Goal: Information Seeking & Learning: Learn about a topic

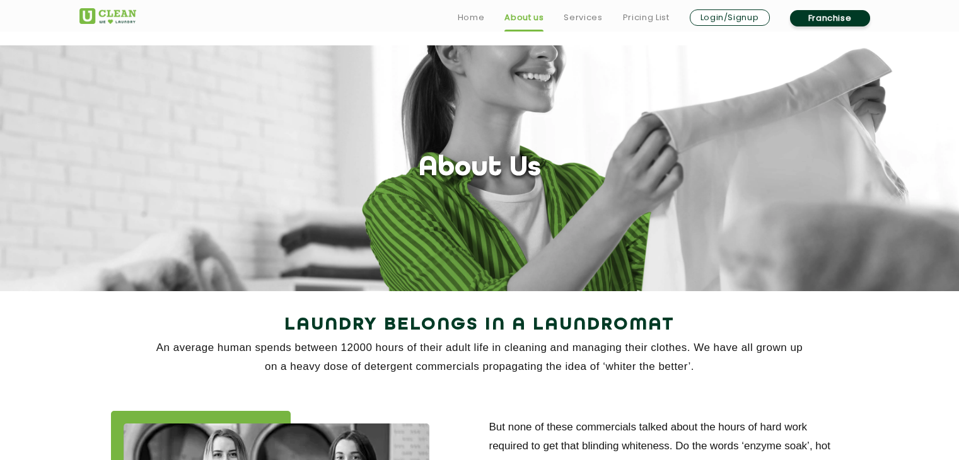
scroll to position [1664, 0]
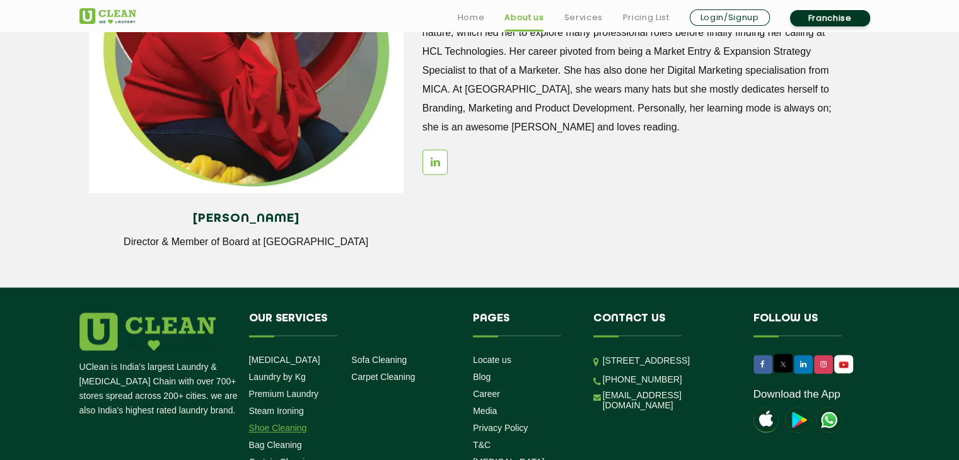
click at [286, 427] on link "Shoe Cleaning" at bounding box center [278, 428] width 58 height 10
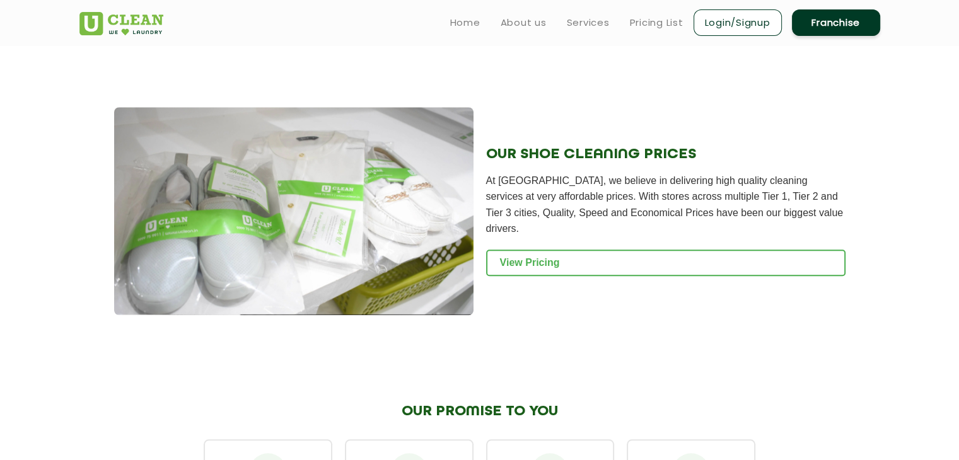
scroll to position [1218, 0]
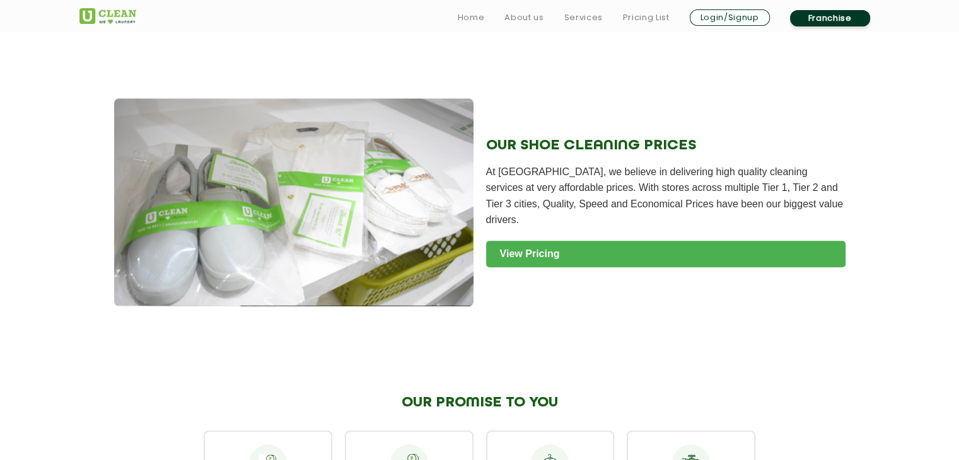
click at [540, 247] on link "View Pricing" at bounding box center [665, 254] width 359 height 26
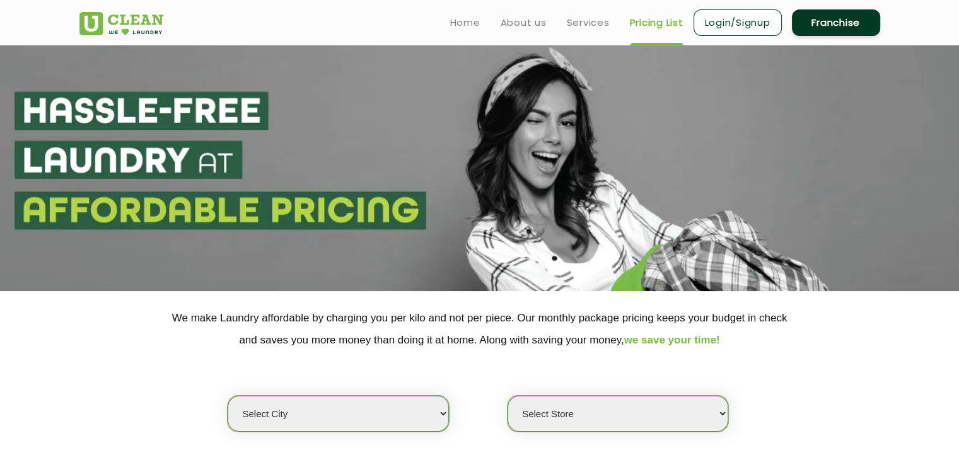
click at [396, 406] on select "Select city Aalo Agartala Agra Ahmedabad Akola Aligarh Alwar - UClean Select Am…" at bounding box center [338, 414] width 221 height 36
select select "6"
click at [228, 396] on select "Select city Aalo Agartala Agra Ahmedabad Akola Aligarh Alwar - UClean Select Am…" at bounding box center [338, 414] width 221 height 36
click at [590, 409] on select "Select Store" at bounding box center [617, 414] width 221 height 36
select select "483"
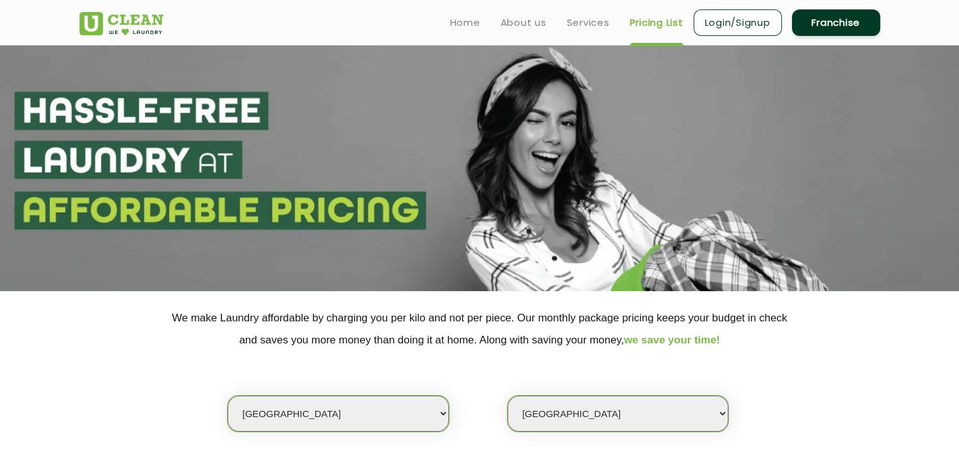
click at [507, 396] on select "Select Store UClean Bhartiya city UClean Hunasamaranahalli UClean KR Puram Beng…" at bounding box center [617, 414] width 221 height 36
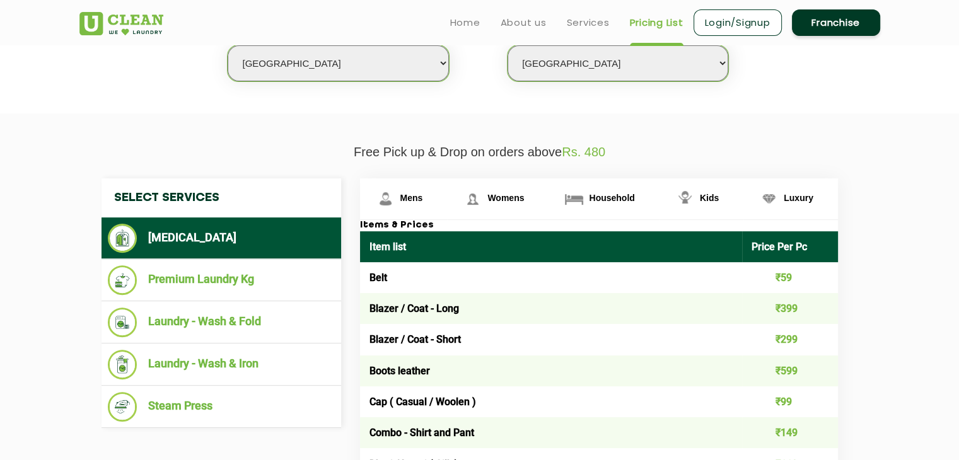
scroll to position [352, 0]
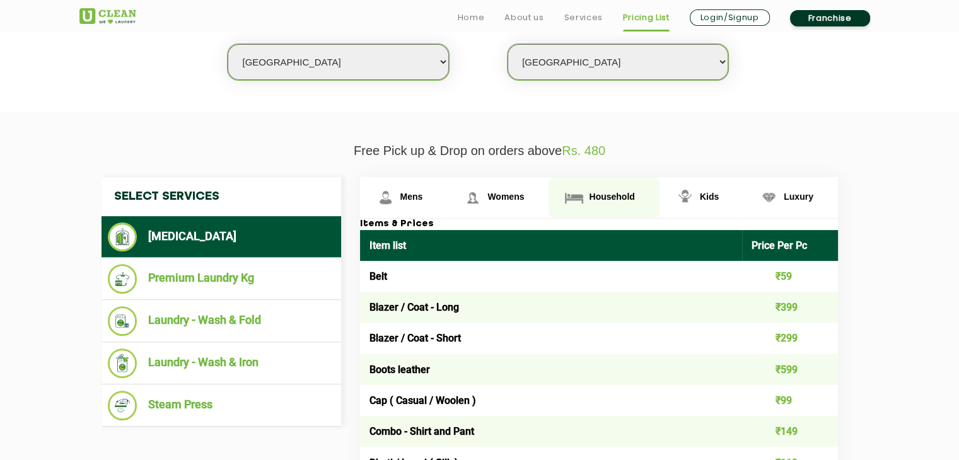
click at [423, 192] on span "Household" at bounding box center [411, 197] width 23 height 10
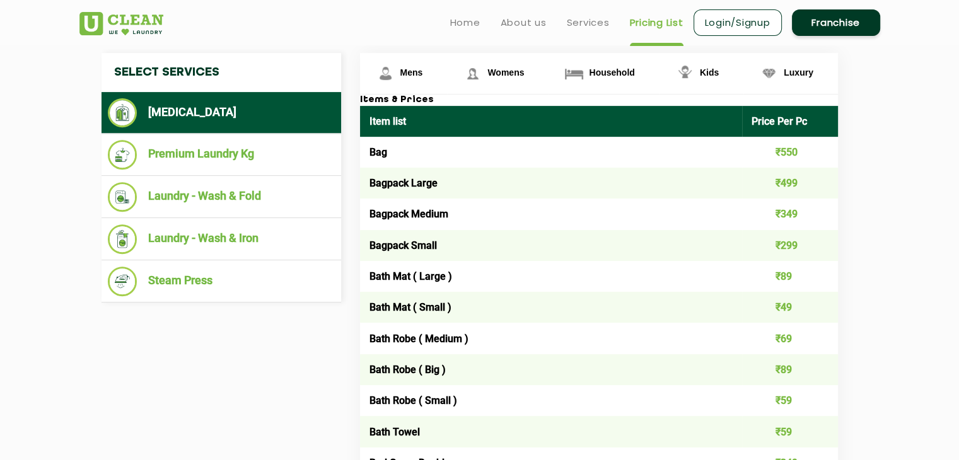
scroll to position [454, 0]
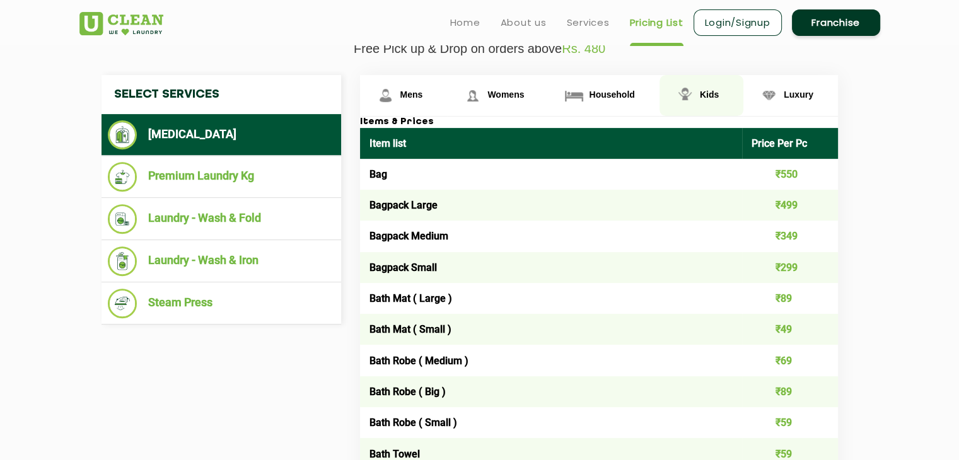
click at [396, 96] on img at bounding box center [385, 95] width 22 height 22
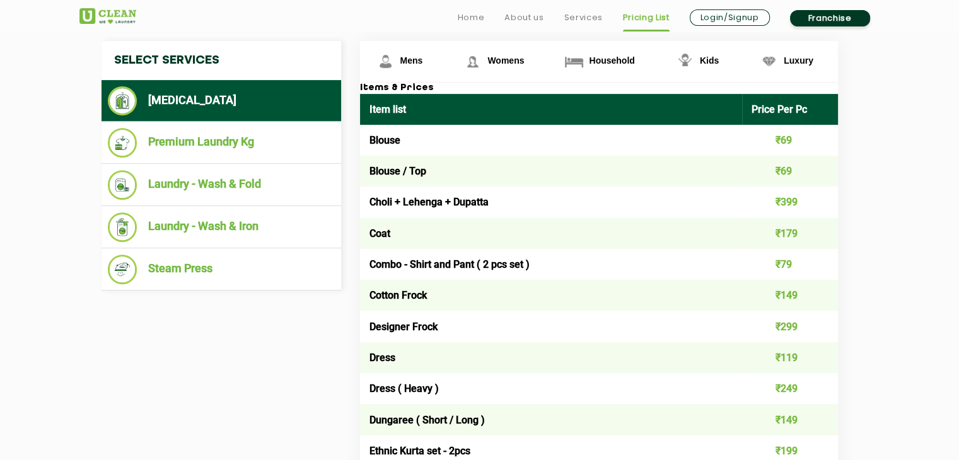
scroll to position [522, 0]
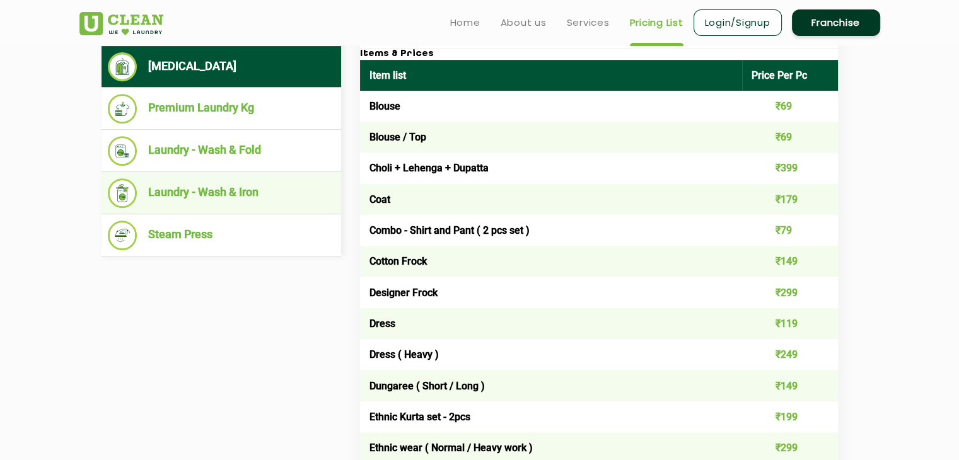
click at [239, 195] on li "Laundry - Wash & Iron" at bounding box center [221, 193] width 227 height 30
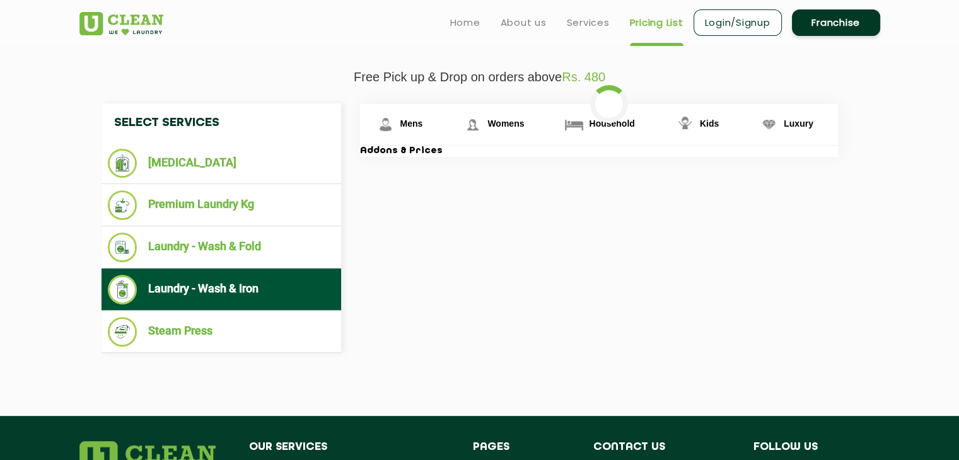
scroll to position [378, 0]
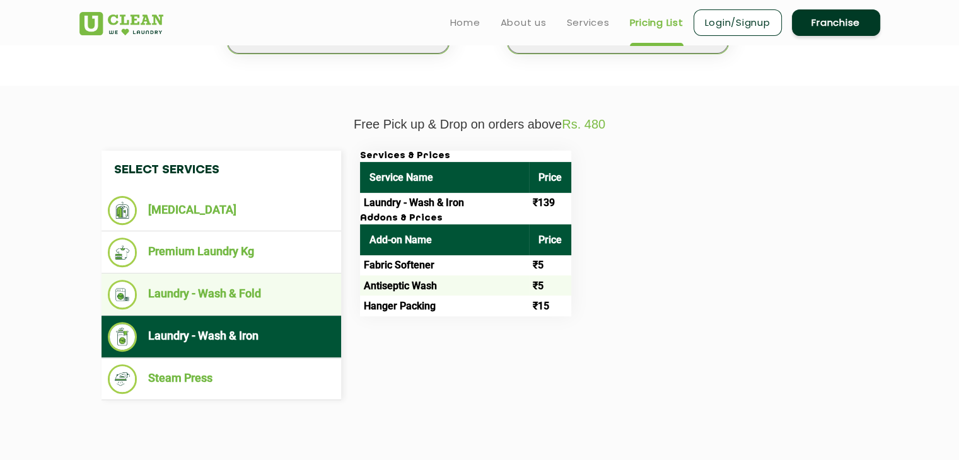
click at [204, 294] on li "Laundry - Wash & Fold" at bounding box center [221, 295] width 227 height 30
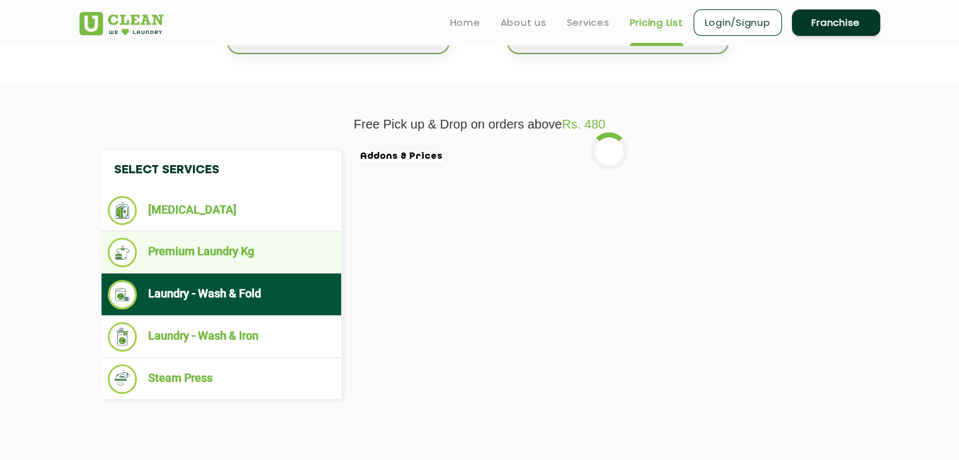
click at [202, 251] on li "Premium Laundry Kg" at bounding box center [221, 253] width 227 height 30
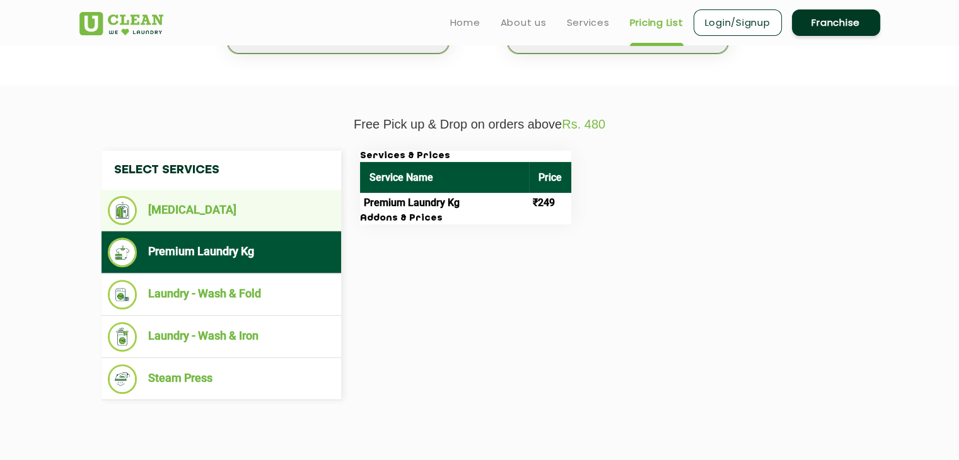
click at [182, 207] on li "[MEDICAL_DATA]" at bounding box center [221, 210] width 227 height 29
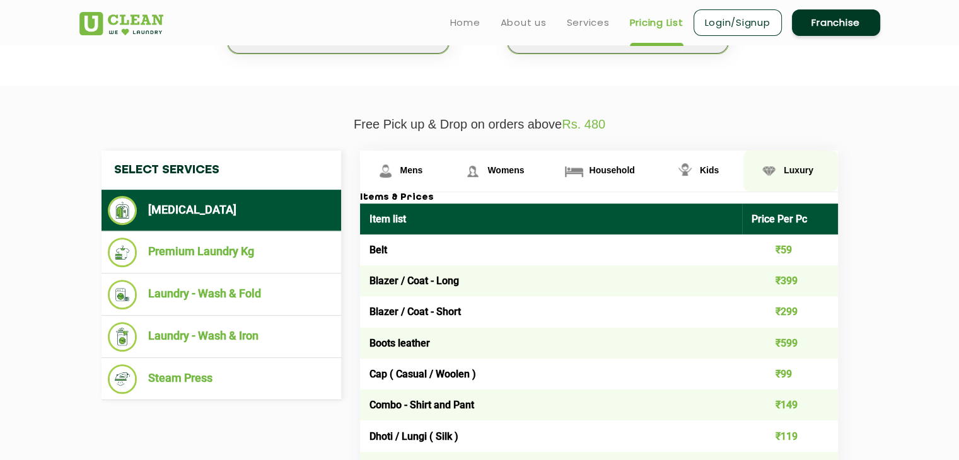
click at [423, 165] on span "Luxury" at bounding box center [411, 170] width 23 height 10
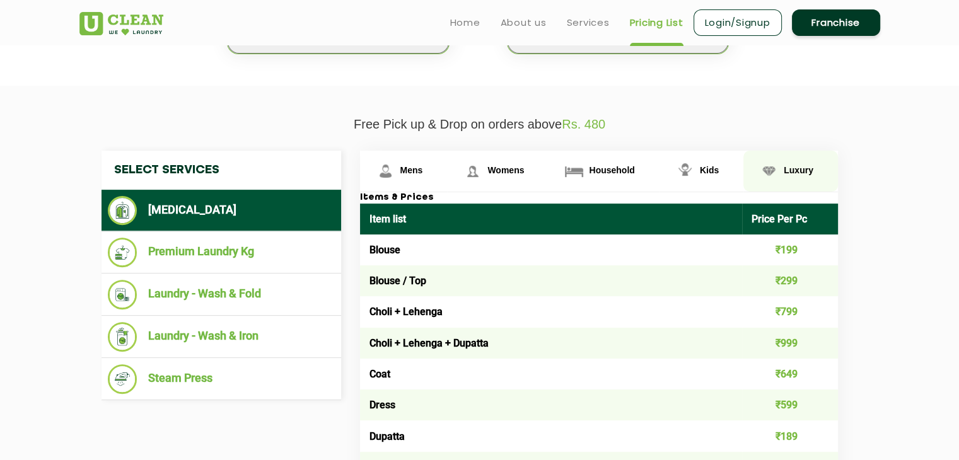
click at [795, 175] on link "Luxury" at bounding box center [790, 171] width 95 height 41
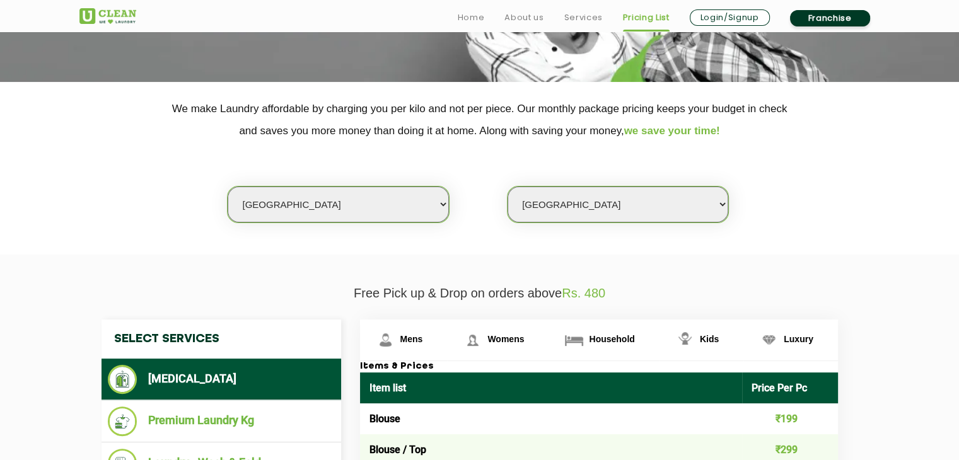
scroll to position [373, 0]
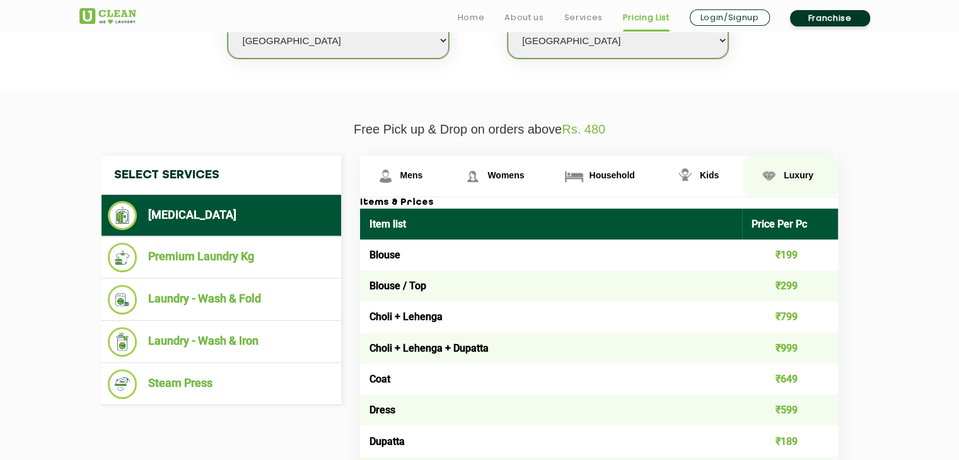
click at [789, 182] on link "Luxury" at bounding box center [790, 176] width 95 height 41
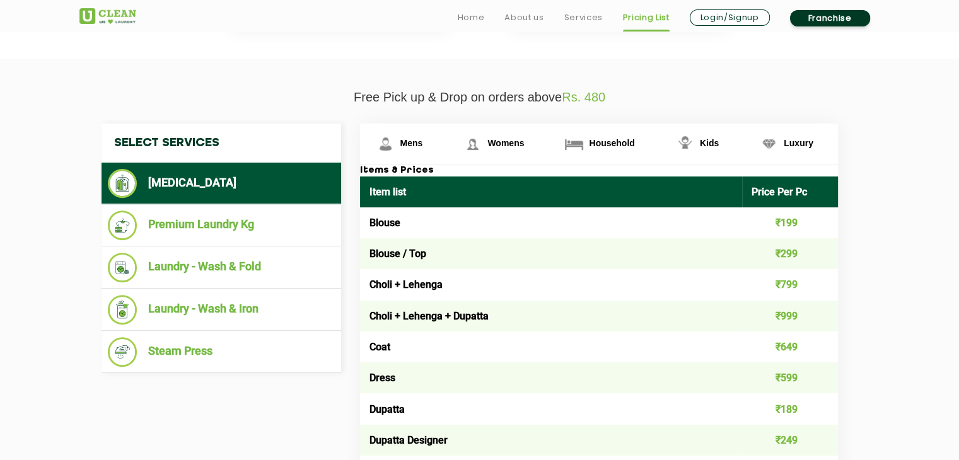
scroll to position [407, 0]
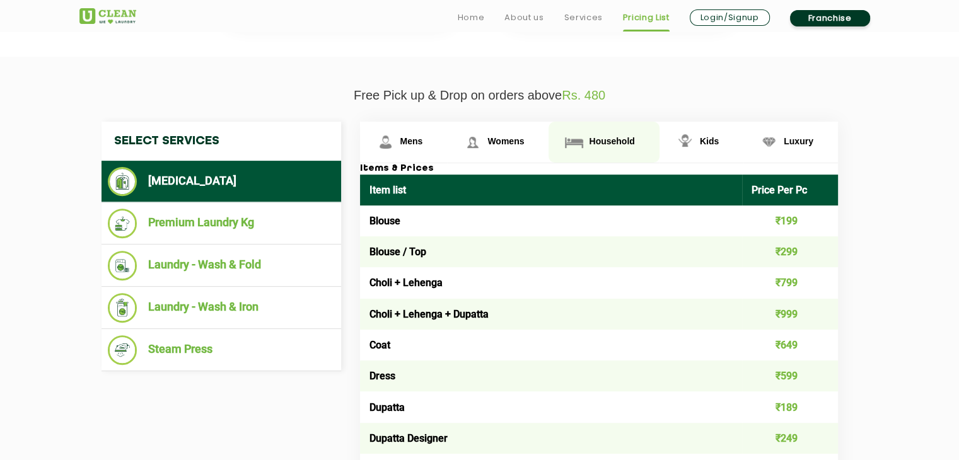
click at [423, 140] on span "Household" at bounding box center [411, 141] width 23 height 10
